Goal: Transaction & Acquisition: Purchase product/service

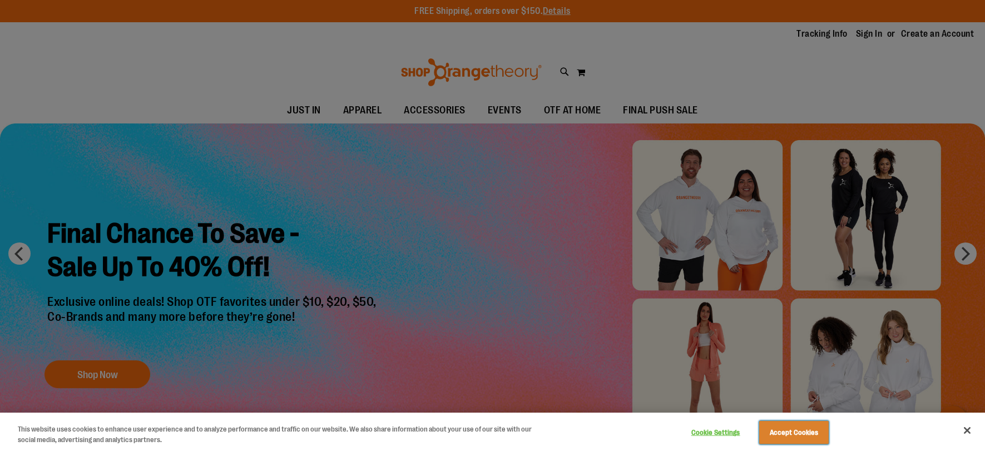
click at [781, 424] on button "Accept Cookies" at bounding box center [794, 432] width 70 height 23
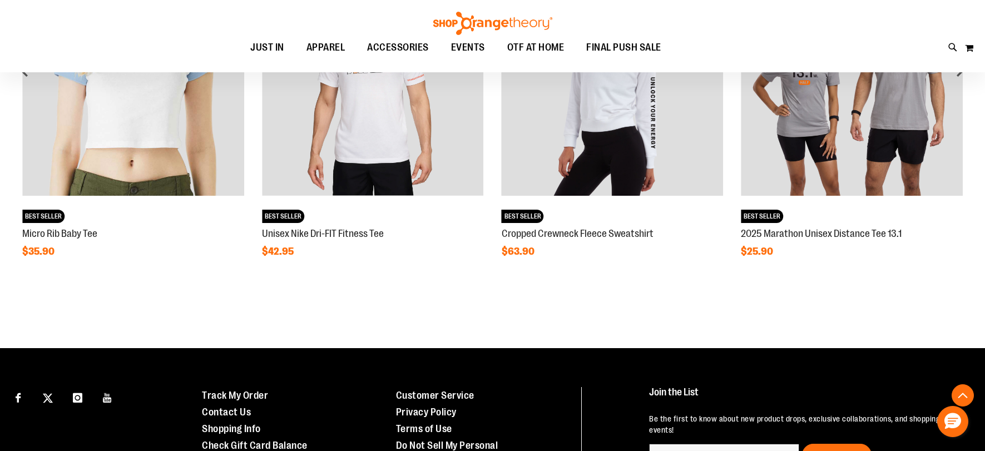
scroll to position [1112, 0]
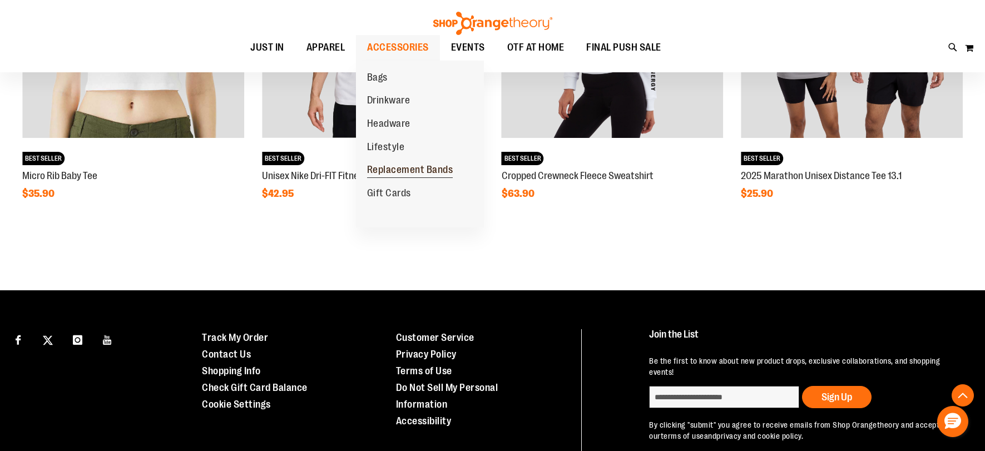
click at [376, 172] on span "Replacement Bands" at bounding box center [410, 171] width 86 height 14
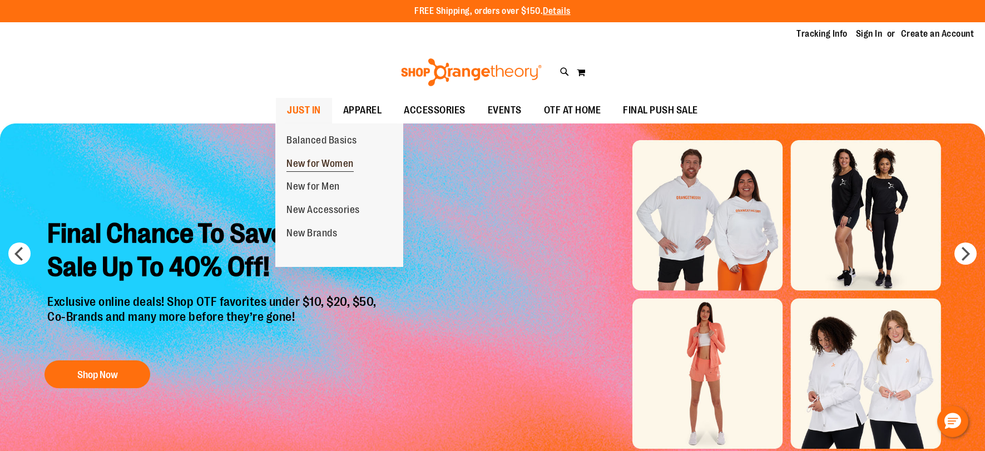
click at [305, 163] on span "New for Women" at bounding box center [320, 165] width 67 height 14
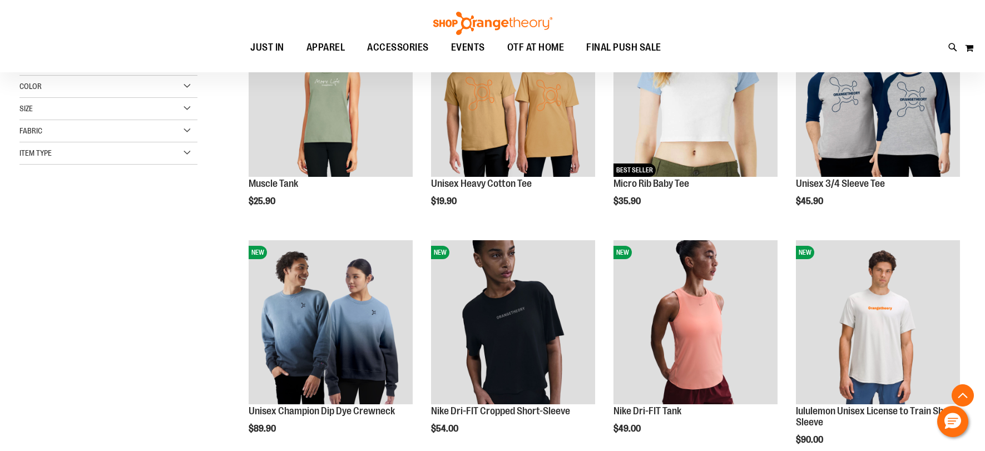
scroll to position [333, 0]
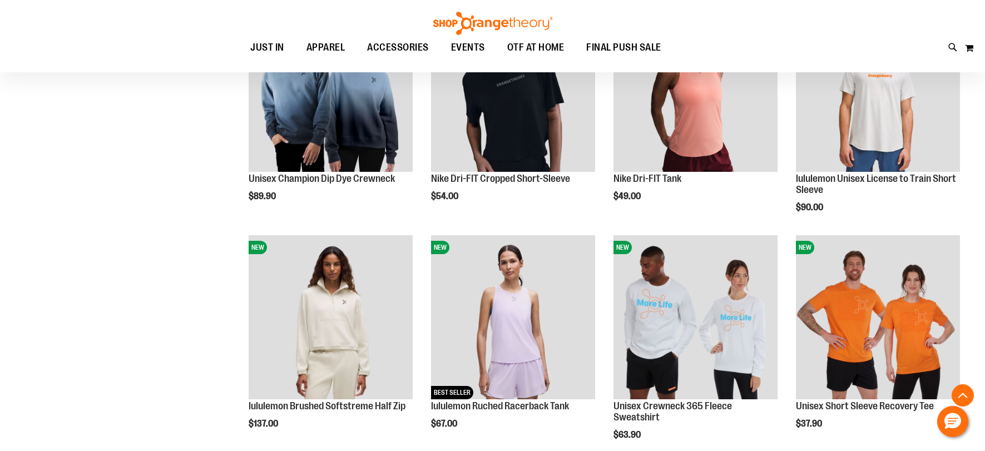
scroll to position [445, 0]
